Goal: Transaction & Acquisition: Purchase product/service

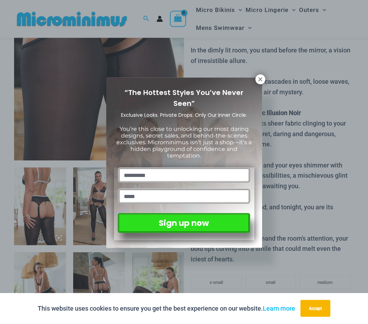
scroll to position [154, 0]
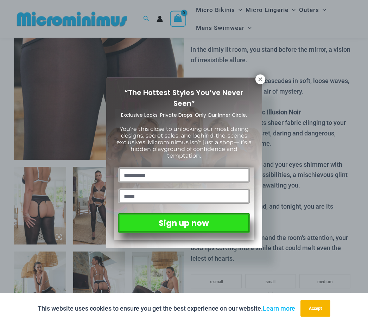
click at [258, 78] on icon at bounding box center [260, 79] width 4 height 4
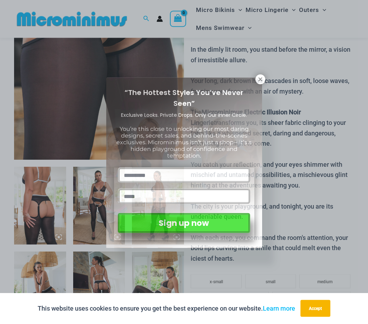
scroll to position [154, 0]
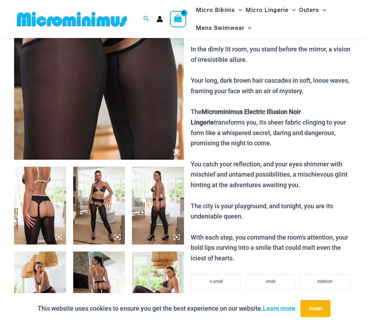
click at [48, 214] on img at bounding box center [40, 206] width 52 height 78
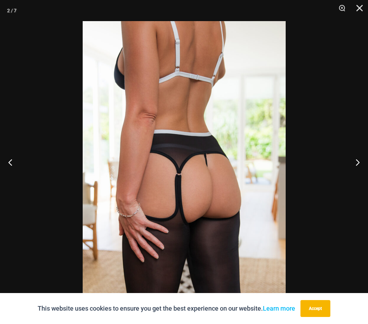
click at [359, 173] on button "Next" at bounding box center [354, 161] width 26 height 35
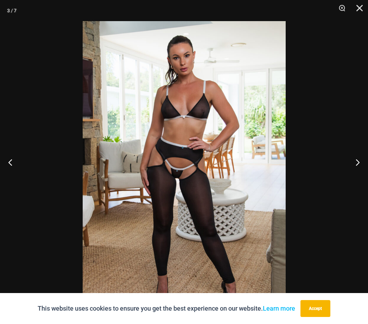
click at [357, 173] on button "Next" at bounding box center [354, 161] width 26 height 35
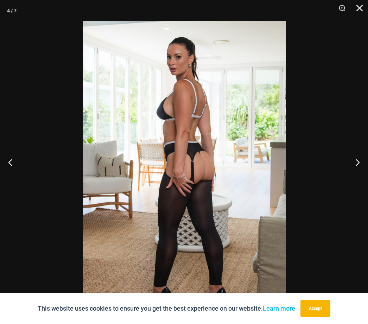
click at [359, 174] on button "Next" at bounding box center [354, 161] width 26 height 35
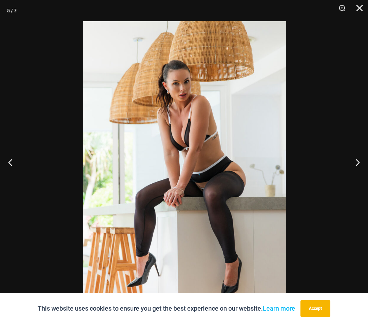
click at [359, 176] on button "Next" at bounding box center [354, 161] width 26 height 35
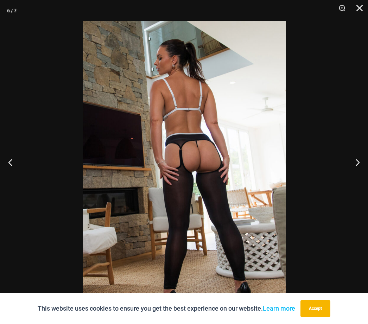
click at [360, 172] on button "Next" at bounding box center [354, 161] width 26 height 35
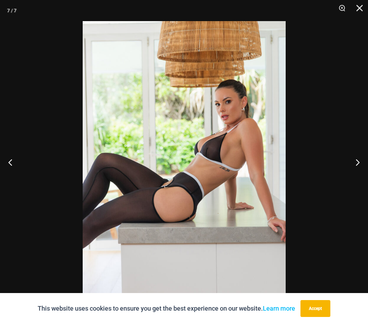
click at [358, 179] on button "Next" at bounding box center [354, 161] width 26 height 35
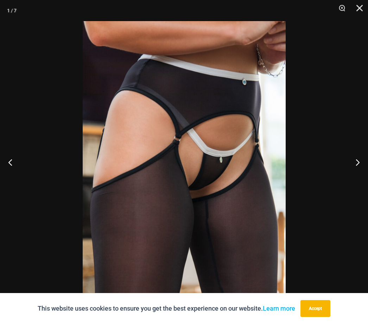
click at [359, 177] on button "Next" at bounding box center [354, 161] width 26 height 35
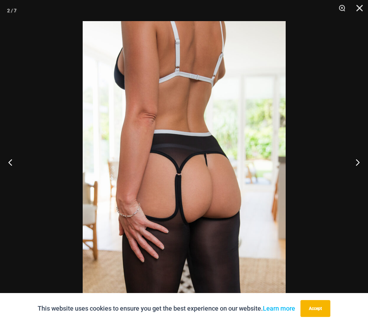
click at [358, 171] on button "Next" at bounding box center [354, 161] width 26 height 35
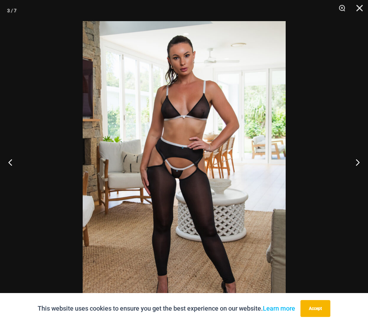
click at [360, 174] on button "Next" at bounding box center [354, 161] width 26 height 35
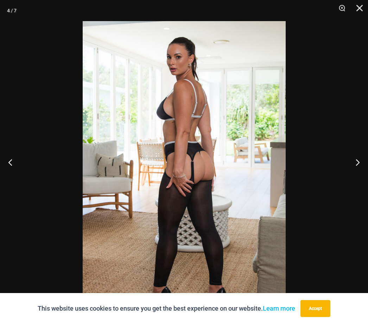
click at [364, 179] on button "Next" at bounding box center [354, 161] width 26 height 35
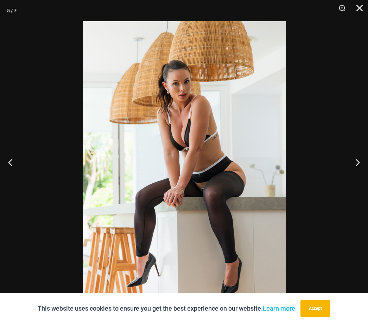
click at [365, 180] on button "Next" at bounding box center [354, 161] width 26 height 35
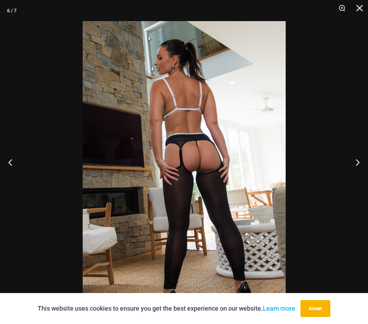
click at [361, 179] on button "Next" at bounding box center [354, 161] width 26 height 35
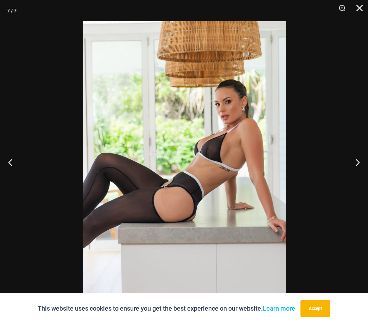
click at [362, 180] on button "Next" at bounding box center [354, 161] width 26 height 35
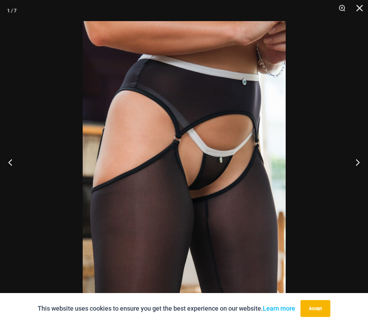
click at [365, 9] on button "Close" at bounding box center [357, 10] width 18 height 21
